Goal: Information Seeking & Learning: Learn about a topic

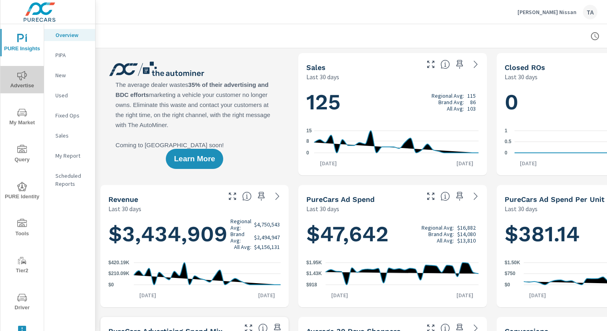
click at [14, 83] on span "Advertise" at bounding box center [22, 81] width 39 height 20
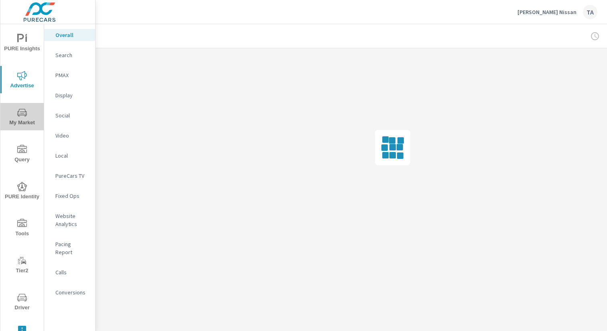
click at [18, 112] on icon "nav menu" at bounding box center [22, 113] width 10 height 10
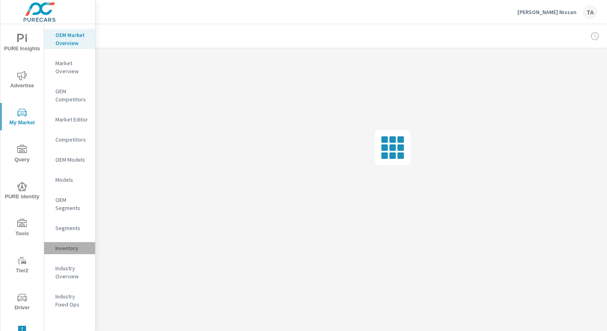
click at [65, 247] on p "Inventory" at bounding box center [71, 248] width 33 height 8
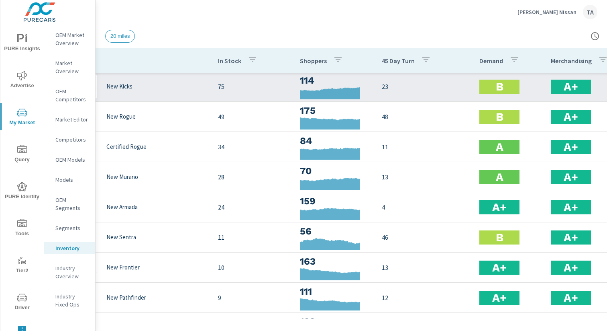
scroll to position [2, 39]
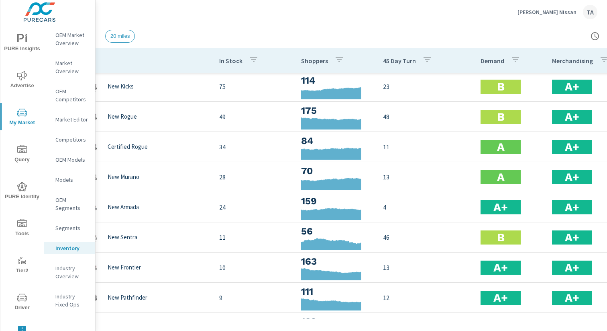
click at [28, 81] on span "Advertise" at bounding box center [22, 81] width 39 height 20
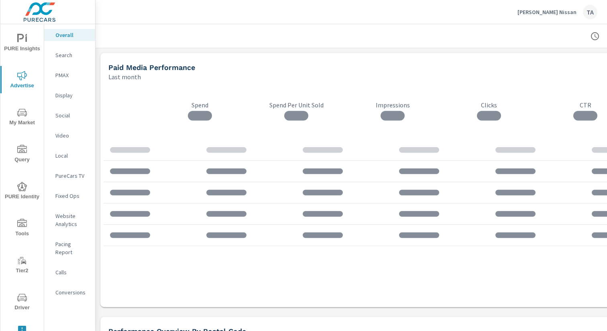
click at [71, 274] on nav "Overall Search PMAX Display Social Video Local PureCars TV Fixed Ops Website An…" at bounding box center [69, 166] width 51 height 285
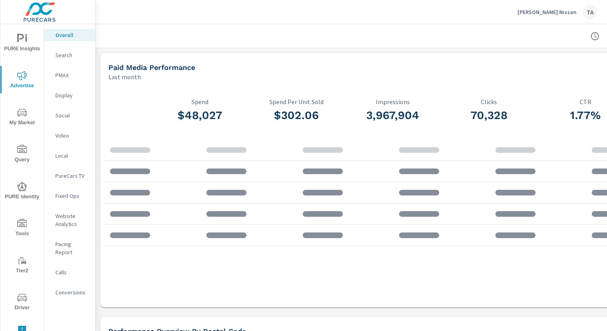
click at [71, 274] on nav "Overall Search PMAX Display Social Video Local PureCars TV Fixed Ops Website An…" at bounding box center [69, 166] width 51 height 285
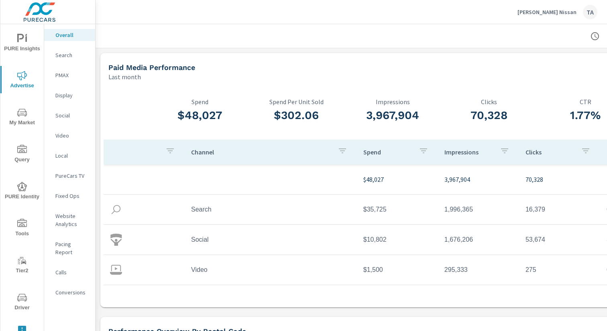
click at [69, 288] on p "Conversions" at bounding box center [71, 292] width 33 height 8
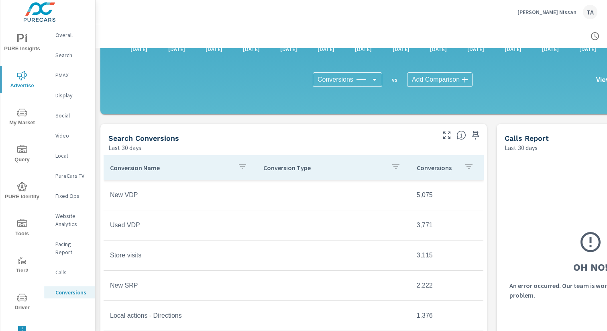
scroll to position [265, 0]
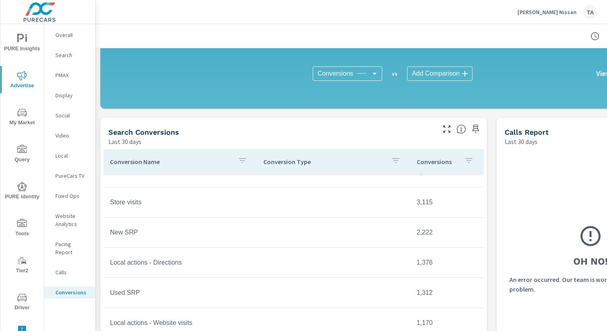
scroll to position [45, 0]
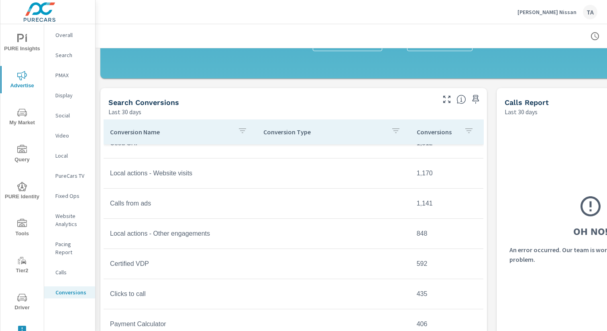
scroll to position [296, 0]
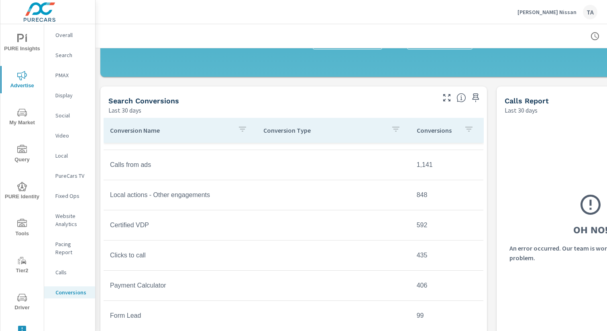
scroll to position [195, 0]
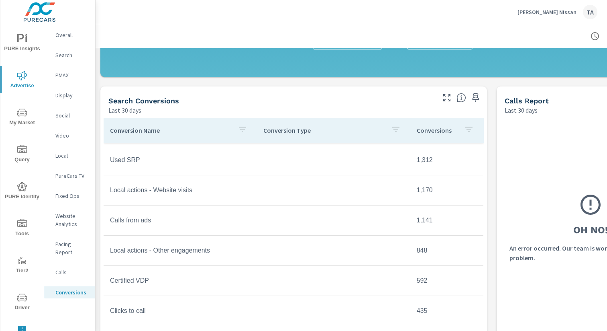
scroll to position [158, 0]
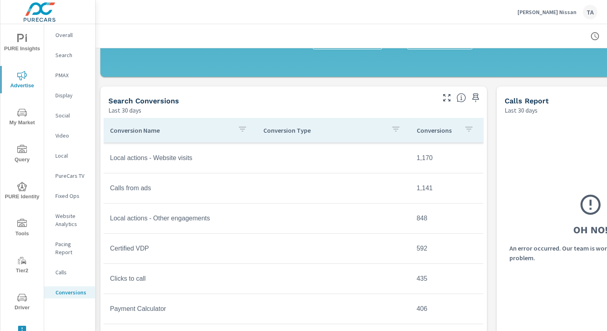
scroll to position [214, 0]
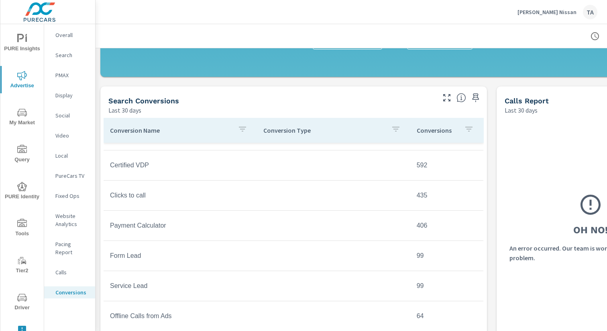
scroll to position [264, 0]
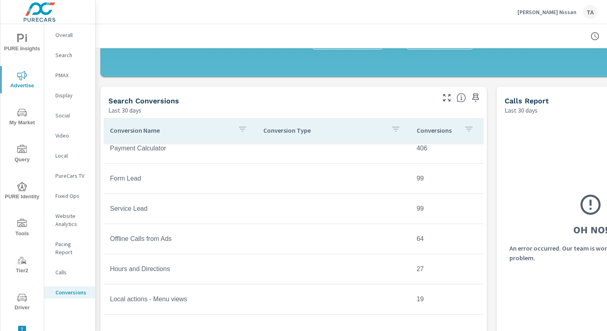
scroll to position [345, 0]
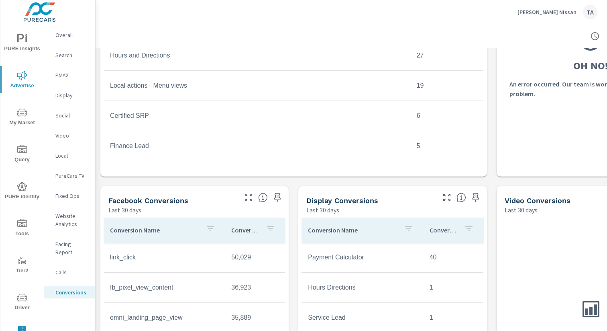
scroll to position [574, 0]
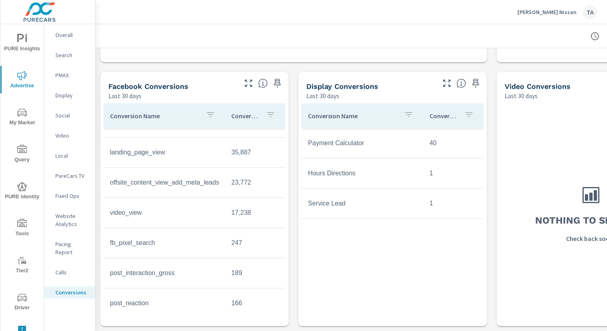
scroll to position [97, 0]
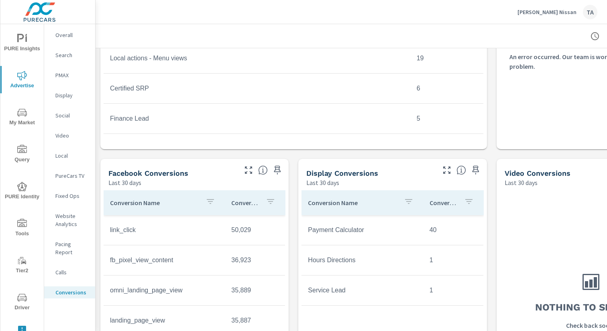
scroll to position [402, 0]
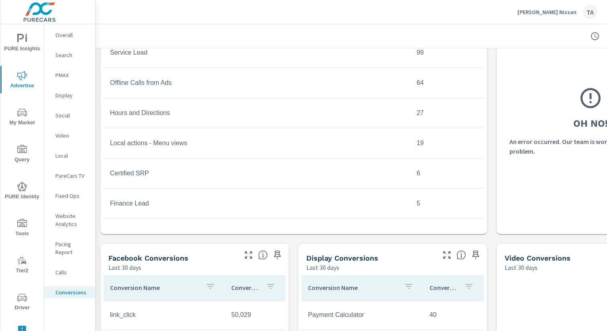
scroll to position [64, 0]
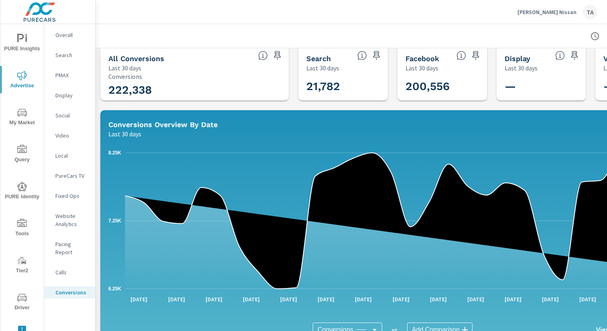
scroll to position [9, 83]
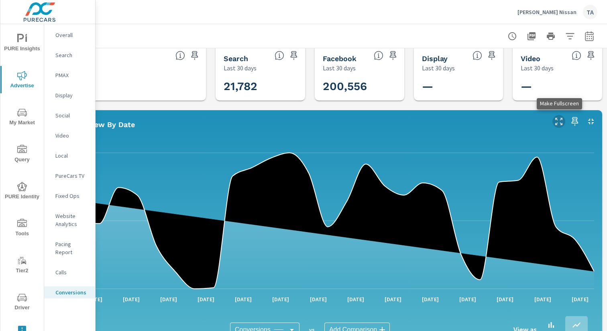
click at [561, 119] on icon "button" at bounding box center [558, 121] width 7 height 7
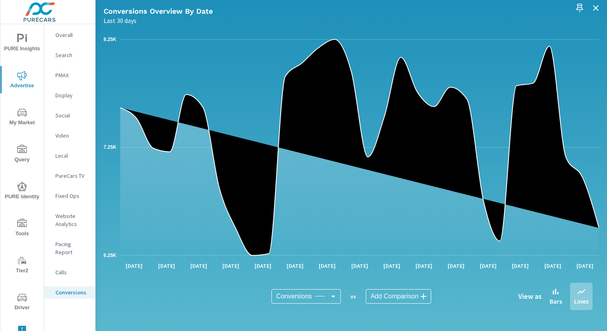
click at [559, 282] on div "Conversions Conversions ​ vs Add Comparison ​ View as Bars Lines" at bounding box center [351, 296] width 483 height 40
click at [561, 295] on icon at bounding box center [556, 291] width 10 height 10
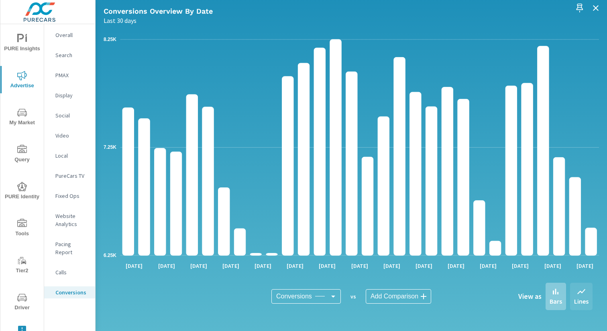
click at [580, 295] on icon at bounding box center [582, 291] width 10 height 10
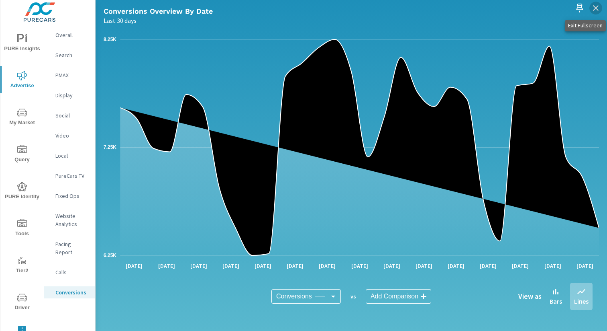
click at [598, 10] on icon "button" at bounding box center [596, 8] width 10 height 10
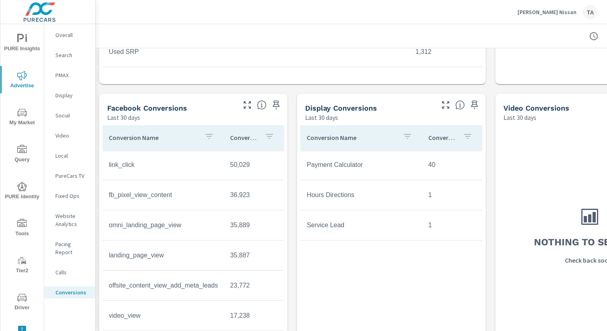
scroll to position [574, 1]
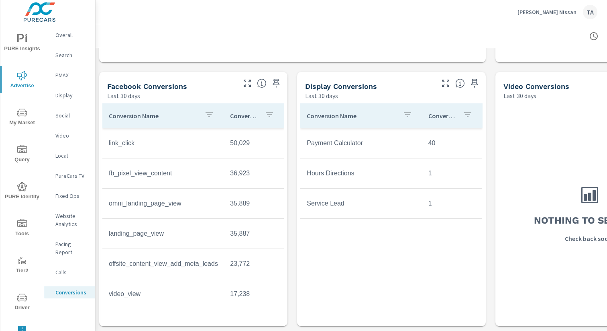
click at [71, 31] on p "Overall" at bounding box center [71, 35] width 33 height 8
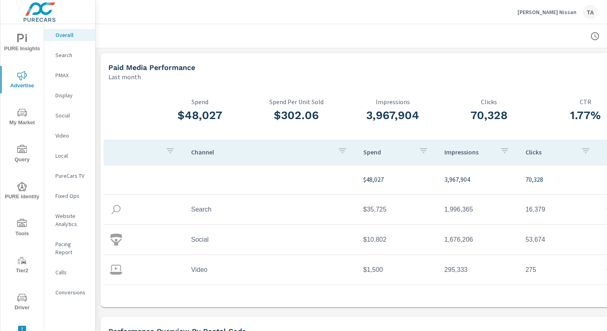
click at [20, 44] on span "PURE Insights" at bounding box center [22, 44] width 39 height 20
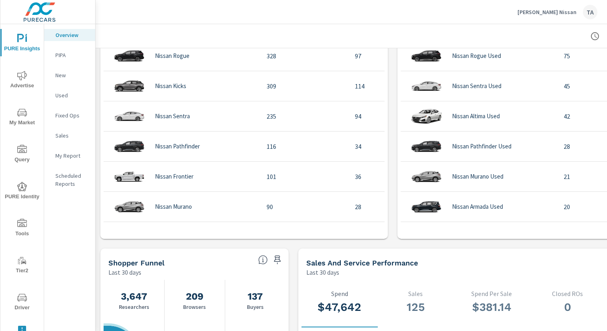
scroll to position [683, 0]
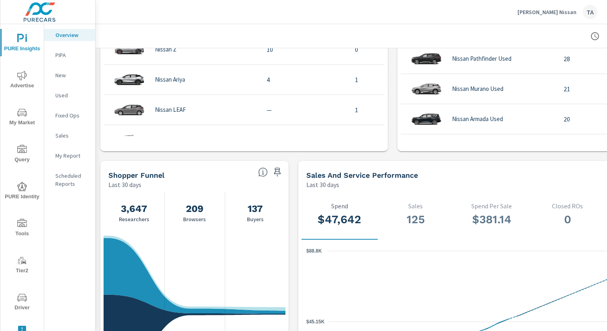
scroll to position [273, 0]
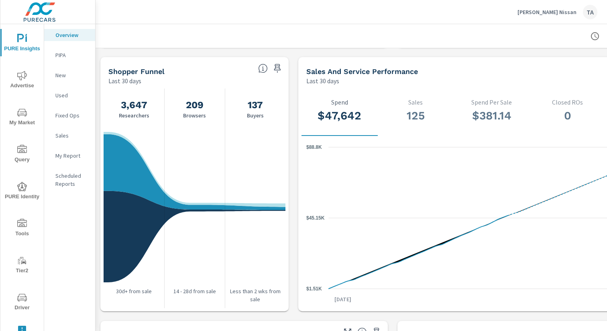
scroll to position [787, 0]
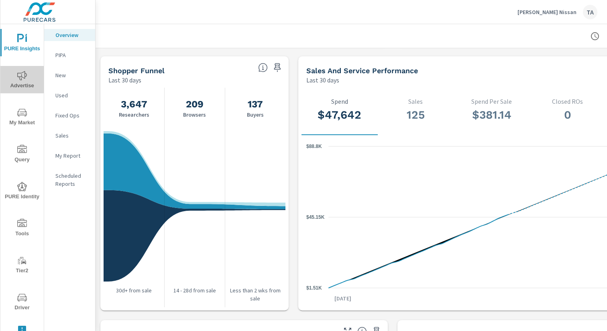
click at [24, 80] on icon "nav menu" at bounding box center [22, 76] width 10 height 10
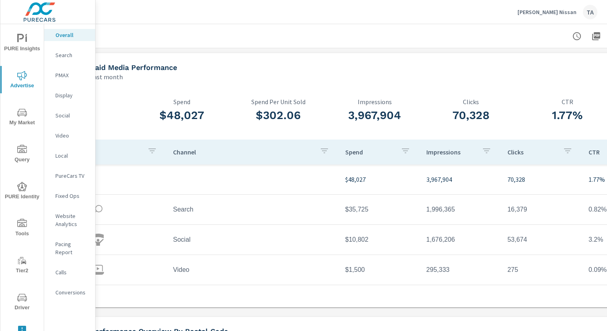
scroll to position [0, 18]
click at [65, 224] on p "Website Analytics" at bounding box center [71, 220] width 33 height 16
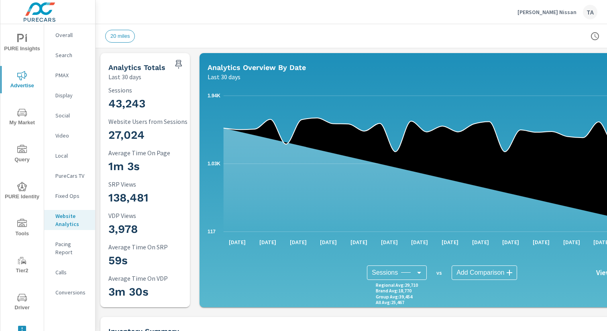
scroll to position [0, 83]
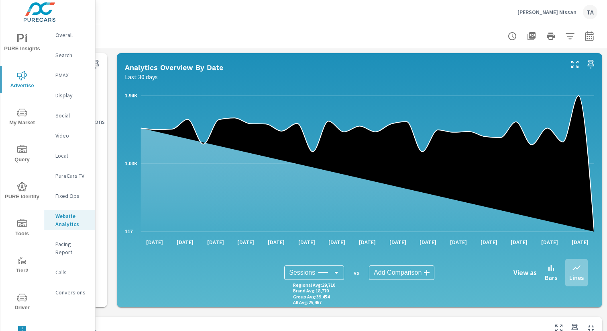
click at [530, 32] on icon "button" at bounding box center [532, 36] width 10 height 10
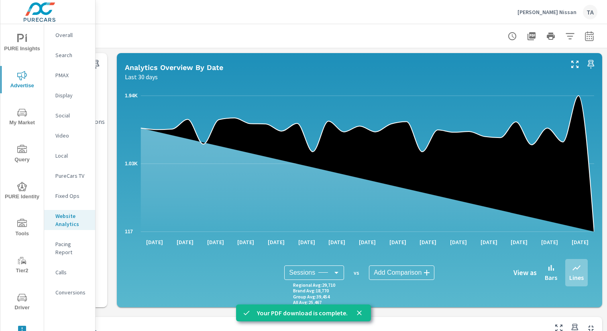
click at [66, 55] on p "Search" at bounding box center [71, 55] width 33 height 8
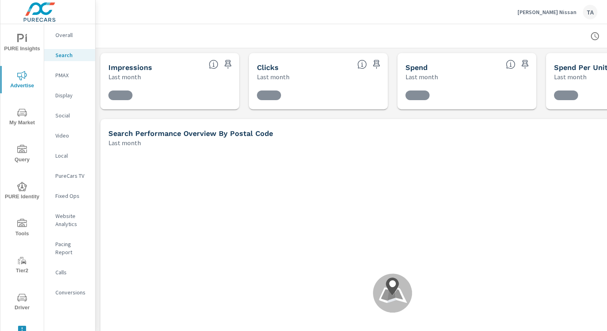
click at [64, 35] on p "Overall" at bounding box center [71, 35] width 33 height 8
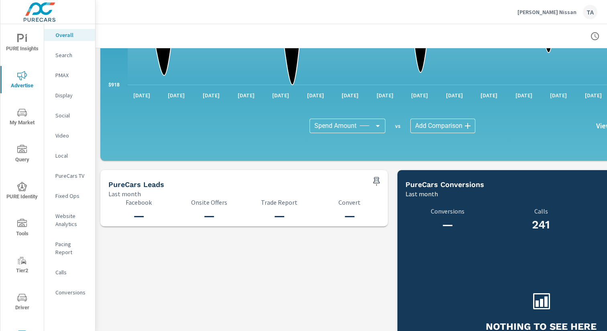
scroll to position [791, 0]
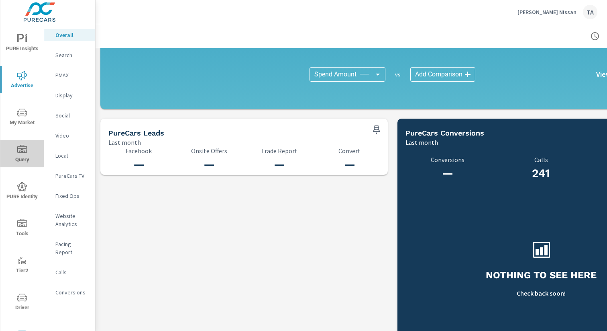
click at [22, 161] on span "Query" at bounding box center [22, 155] width 39 height 20
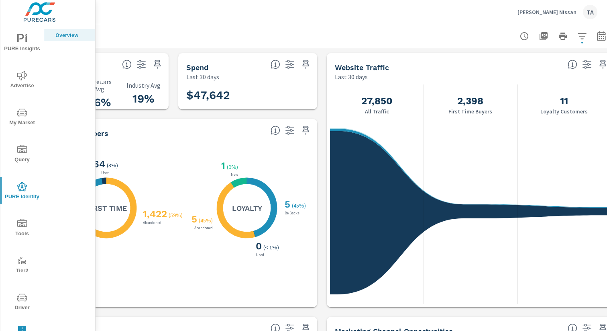
scroll to position [0, 83]
